Goal: Obtain resource: Download file/media

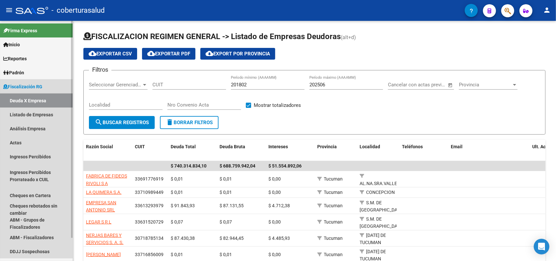
click at [36, 102] on link "Deuda X Empresa" at bounding box center [36, 100] width 73 height 14
click at [32, 114] on link "Listado de Empresas" at bounding box center [36, 114] width 73 height 14
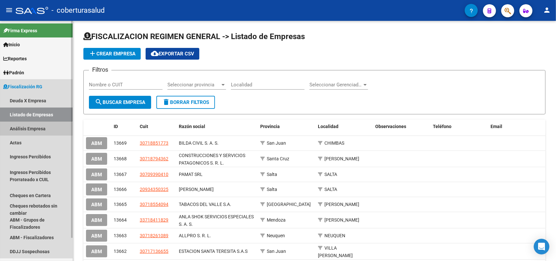
click at [25, 132] on link "Análisis Empresa" at bounding box center [36, 128] width 73 height 14
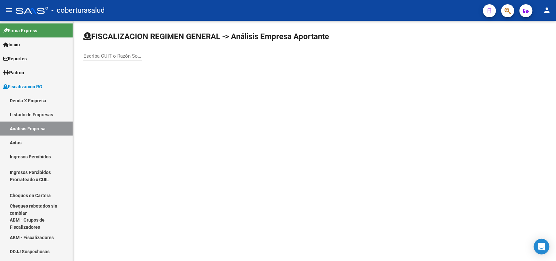
click at [115, 57] on input "Escriba CUIT o Razón Social para buscar" at bounding box center [112, 56] width 59 height 6
paste input "30709104655"
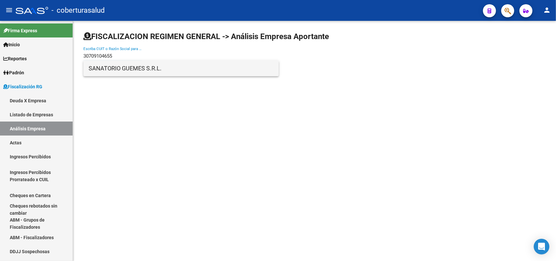
type input "30709104655"
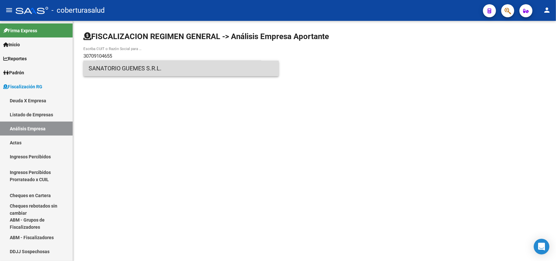
click at [104, 68] on span "SANATORIO GUEMES S.R.L." at bounding box center [181, 69] width 185 height 16
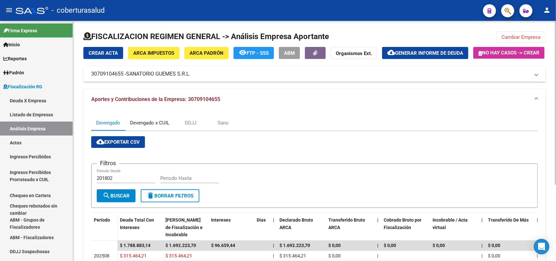
drag, startPoint x: 140, startPoint y: 134, endPoint x: 206, endPoint y: 151, distance: 67.9
click at [141, 131] on div "Devengado x CUIL" at bounding box center [149, 123] width 49 height 16
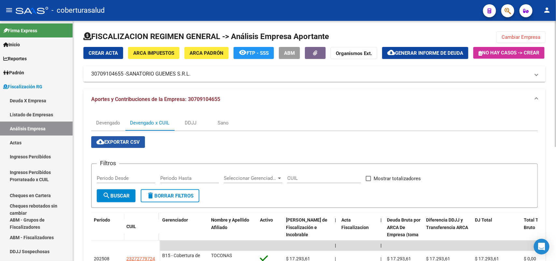
click at [95, 148] on button "cloud_download Exportar CSV" at bounding box center [118, 142] width 54 height 12
